Goal: Find specific page/section: Find specific page/section

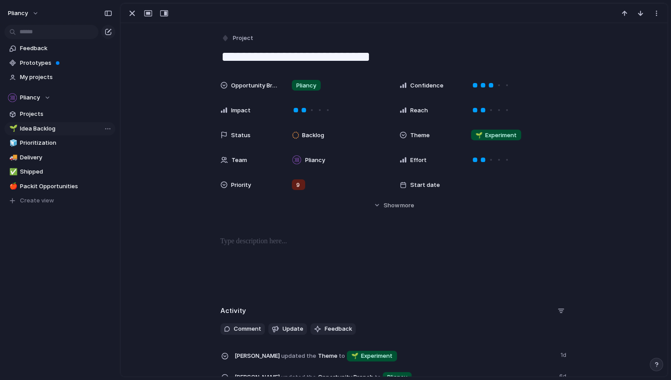
click at [47, 126] on span "Idea Backlog" at bounding box center [66, 128] width 92 height 9
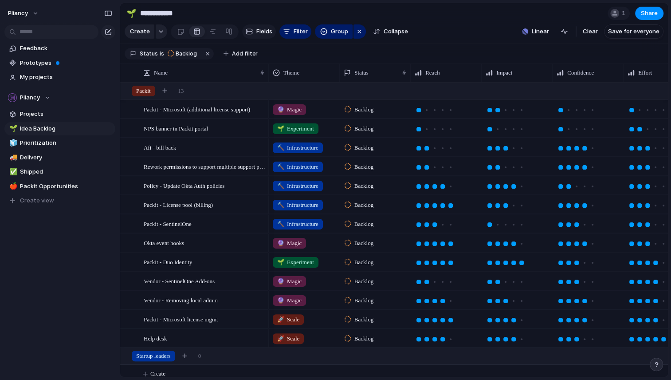
click at [252, 38] on button "Fields" at bounding box center [259, 31] width 34 height 14
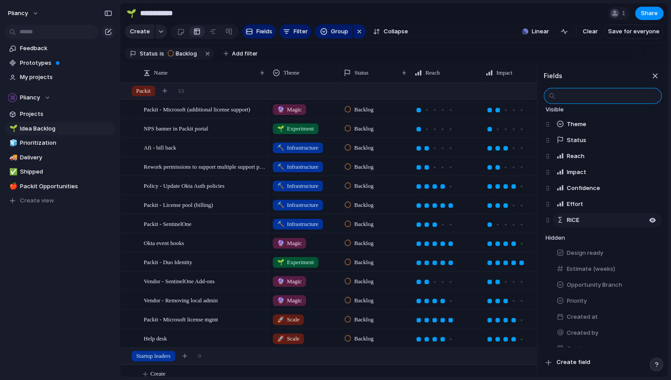
scroll to position [31, 0]
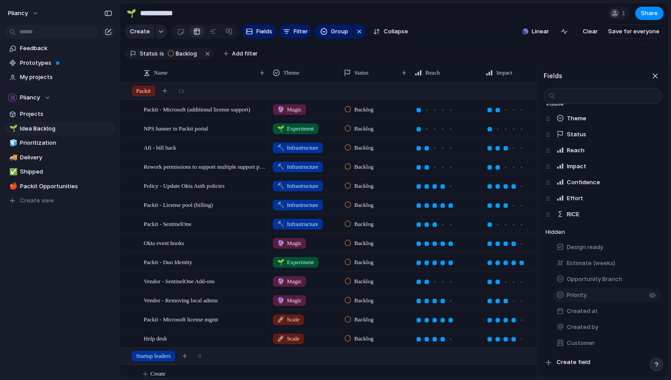
click at [572, 297] on span "Priority" at bounding box center [577, 295] width 20 height 9
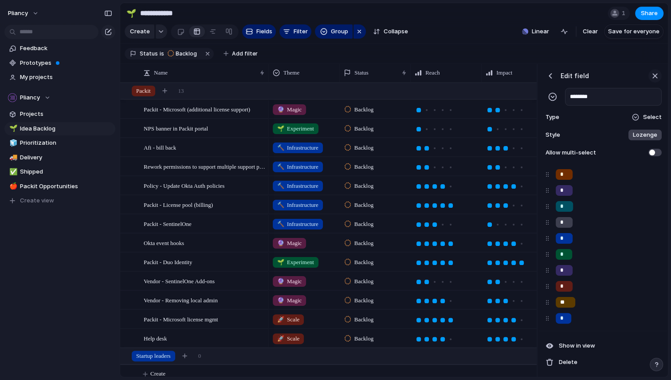
click at [652, 81] on div "button" at bounding box center [656, 76] width 10 height 10
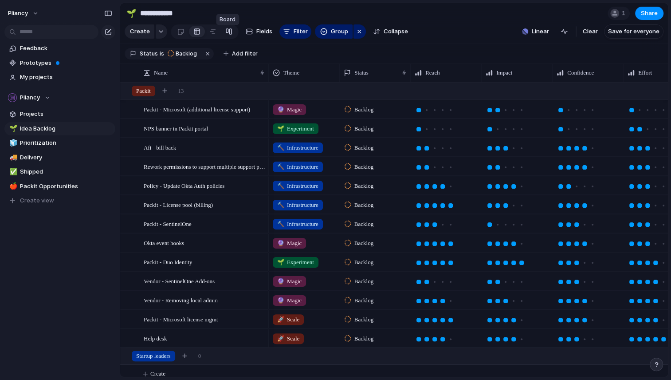
click at [227, 35] on div at bounding box center [228, 31] width 7 height 14
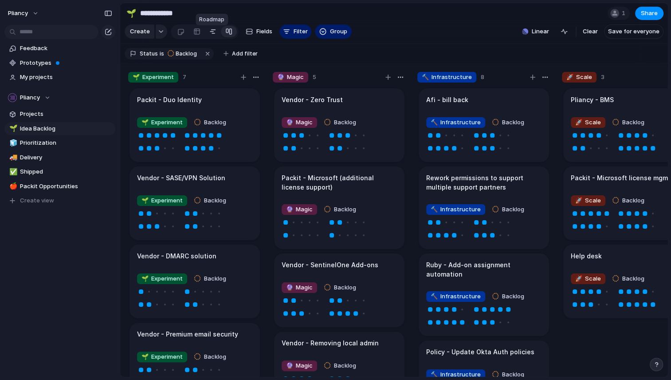
click at [212, 34] on div at bounding box center [212, 31] width 7 height 14
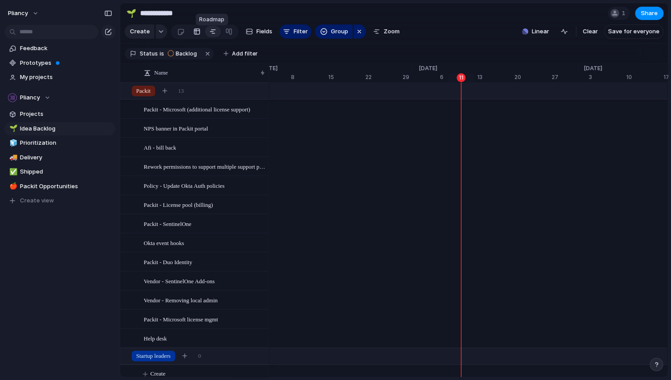
scroll to position [0, 5692]
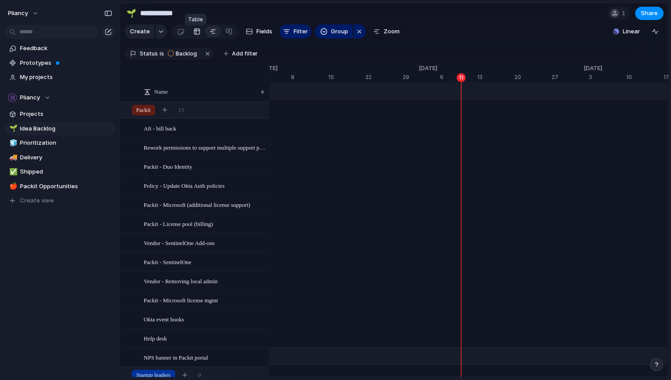
click at [193, 34] on div at bounding box center [196, 31] width 7 height 14
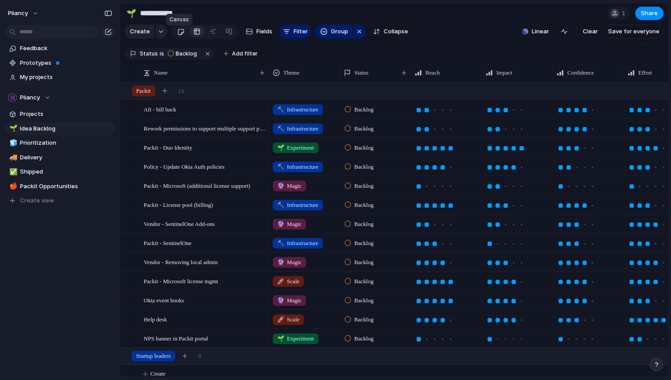
click at [182, 34] on div at bounding box center [181, 31] width 8 height 15
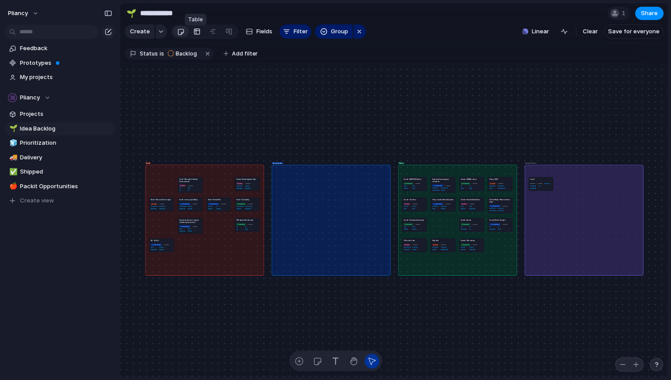
click at [196, 33] on div at bounding box center [196, 31] width 7 height 14
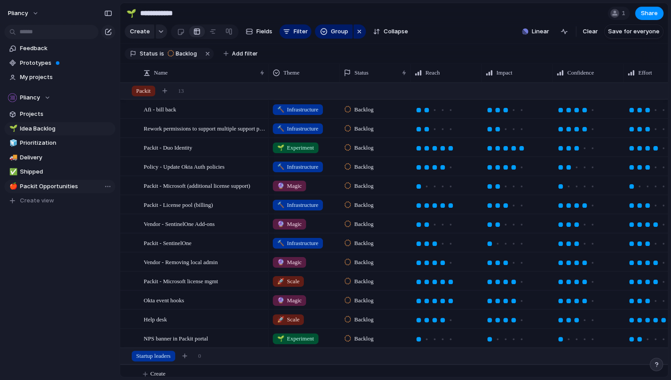
click at [38, 186] on span "Packit Opportunities" at bounding box center [66, 186] width 92 height 9
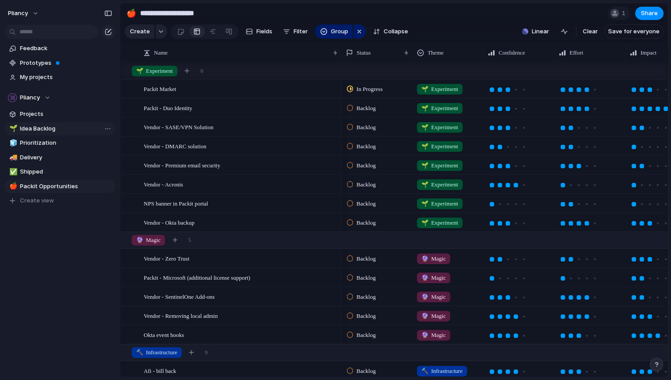
click at [35, 126] on span "Idea Backlog" at bounding box center [66, 128] width 92 height 9
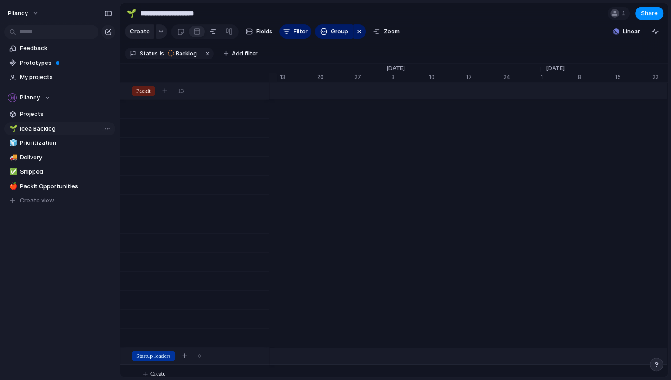
type input "**********"
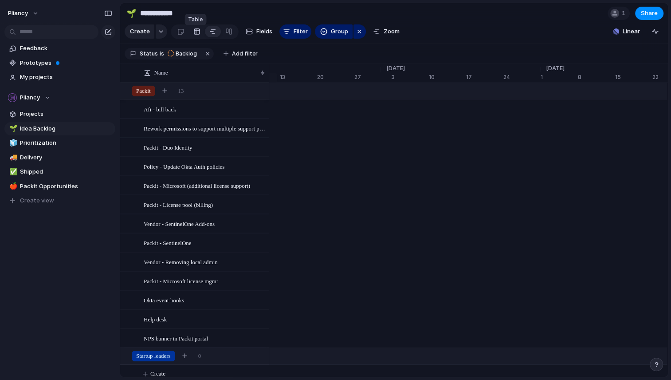
click at [193, 34] on div at bounding box center [196, 31] width 7 height 14
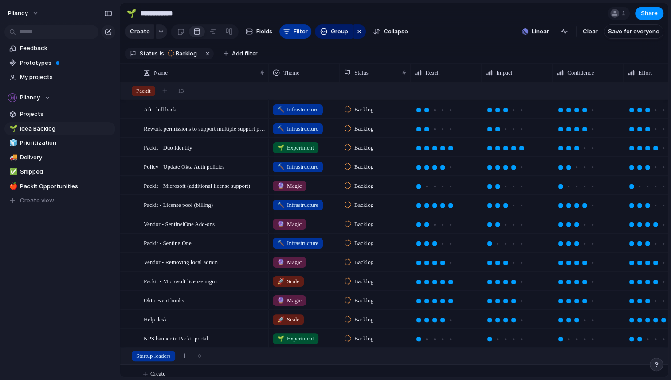
click at [296, 32] on span "Filter" at bounding box center [301, 31] width 14 height 9
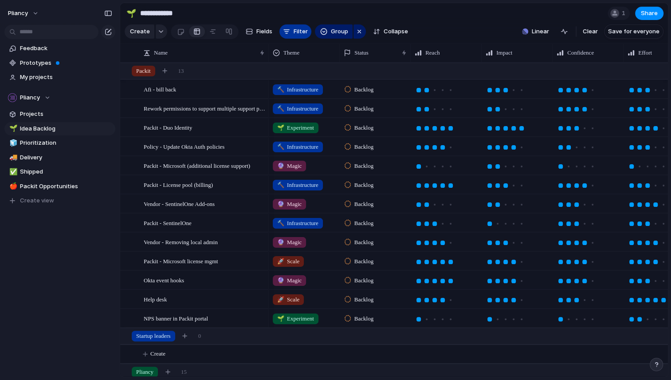
click at [296, 32] on span "Filter" at bounding box center [301, 31] width 14 height 9
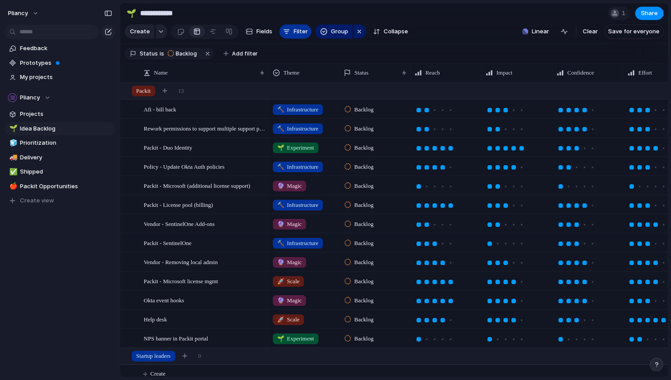
click at [296, 32] on span "Filter" at bounding box center [301, 31] width 14 height 9
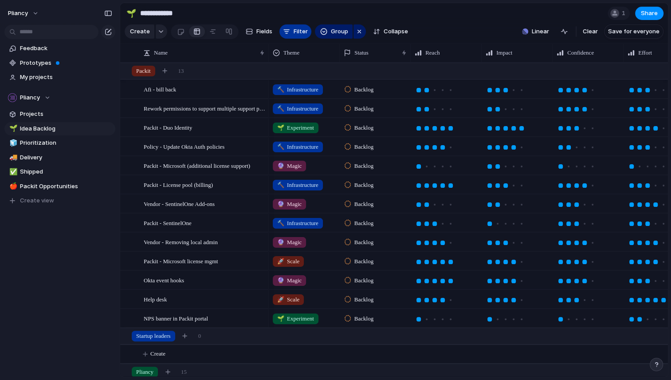
click at [296, 32] on span "Filter" at bounding box center [301, 31] width 14 height 9
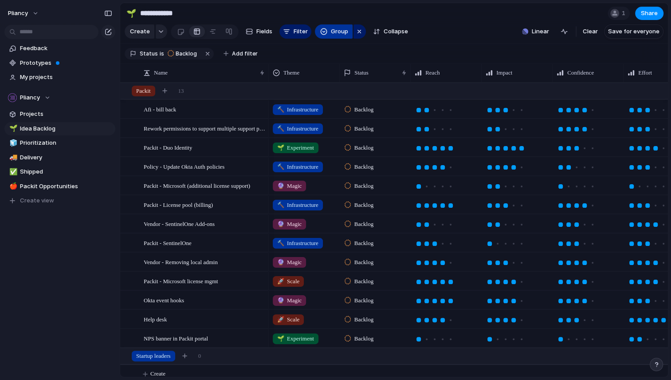
click at [331, 36] on span "Group" at bounding box center [339, 31] width 17 height 9
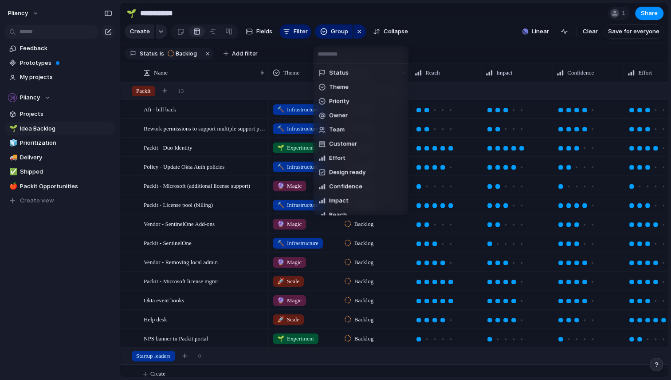
click at [433, 38] on div "Status Theme Priority Owner Team Customer Effort Design ready Confidence Impact…" at bounding box center [335, 190] width 671 height 380
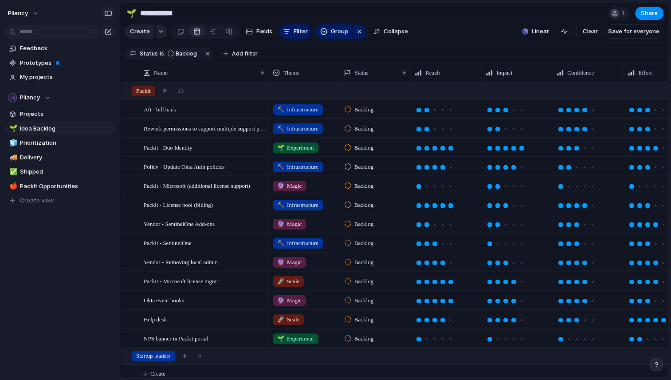
click at [107, 14] on div "button" at bounding box center [108, 13] width 8 height 6
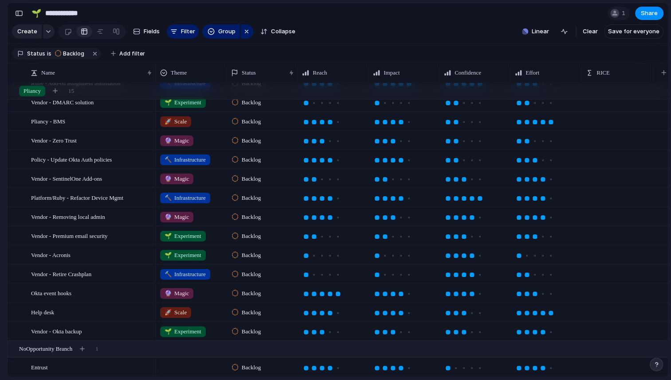
scroll to position [1, 0]
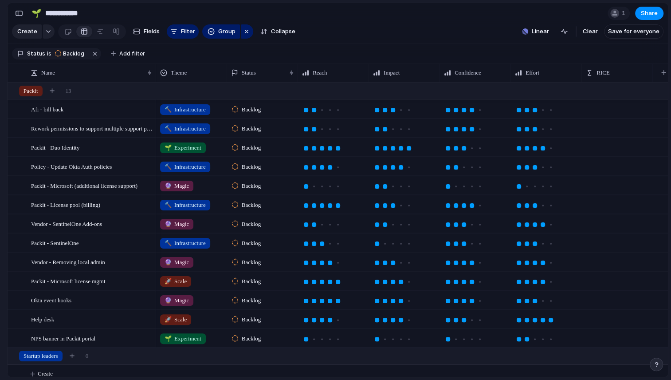
click at [596, 118] on div at bounding box center [617, 109] width 71 height 18
click at [601, 77] on span "RICE" at bounding box center [603, 72] width 13 height 9
click at [596, 98] on div at bounding box center [593, 99] width 8 height 6
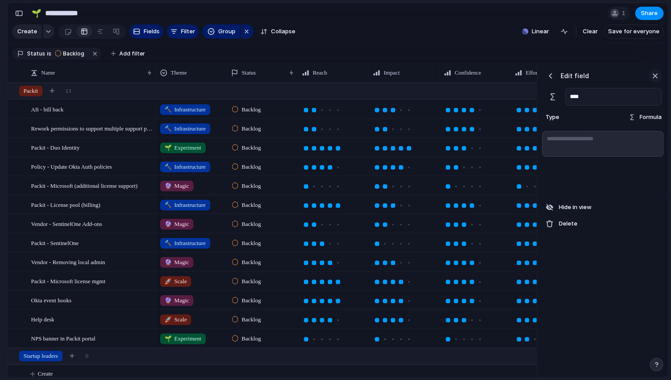
click at [655, 81] on div "button" at bounding box center [656, 76] width 10 height 10
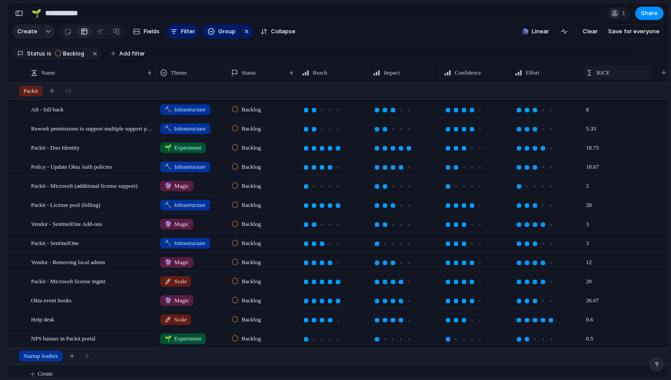
click at [598, 76] on span "RICE" at bounding box center [603, 72] width 13 height 9
click at [606, 140] on span "Sort descending" at bounding box center [624, 141] width 47 height 9
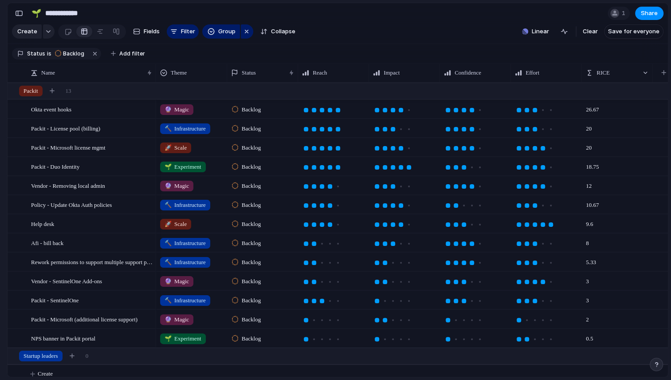
scroll to position [2, 0]
